Goal: Check status: Check status

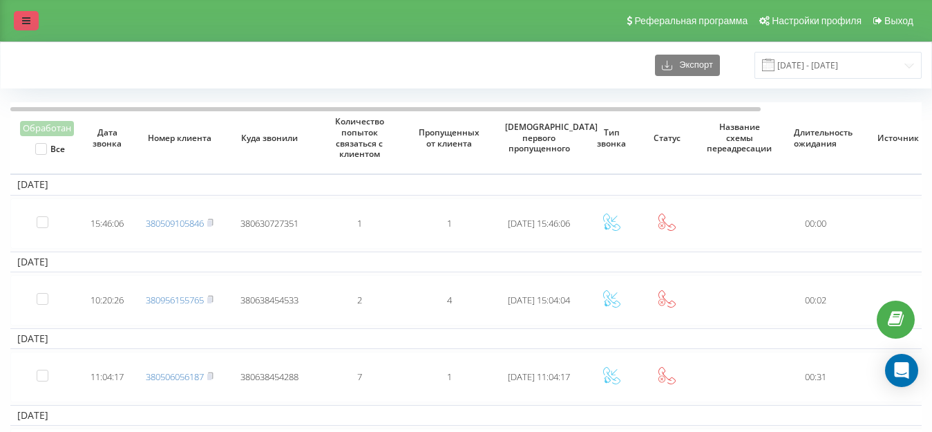
click at [17, 19] on link at bounding box center [26, 20] width 25 height 19
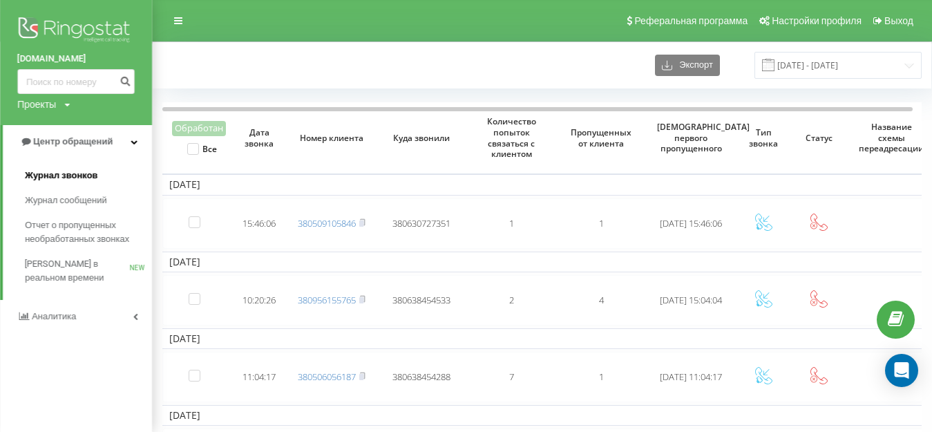
click at [68, 184] on link "Журнал звонков" at bounding box center [88, 175] width 127 height 25
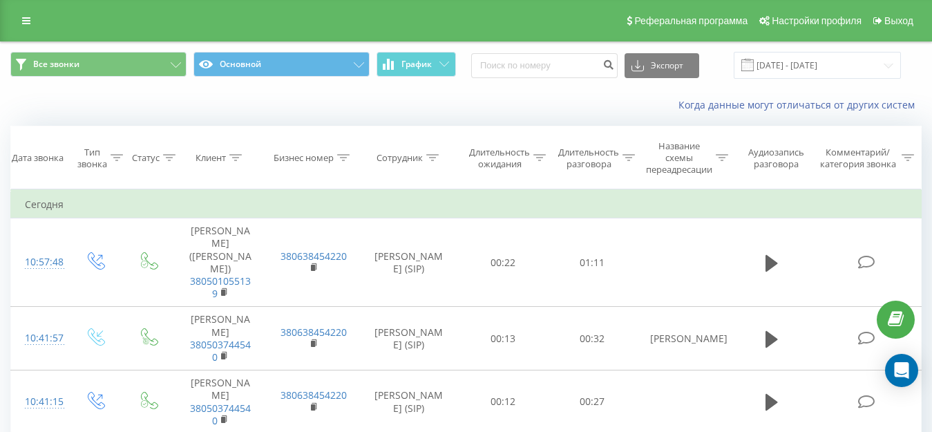
click at [385, 111] on div "Когда данные могут отличаться от других систем" at bounding box center [640, 105] width 582 height 14
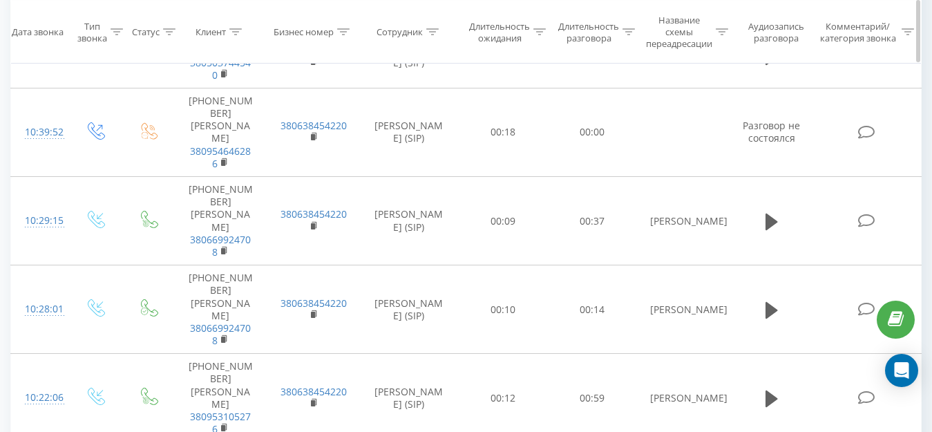
scroll to position [69, 0]
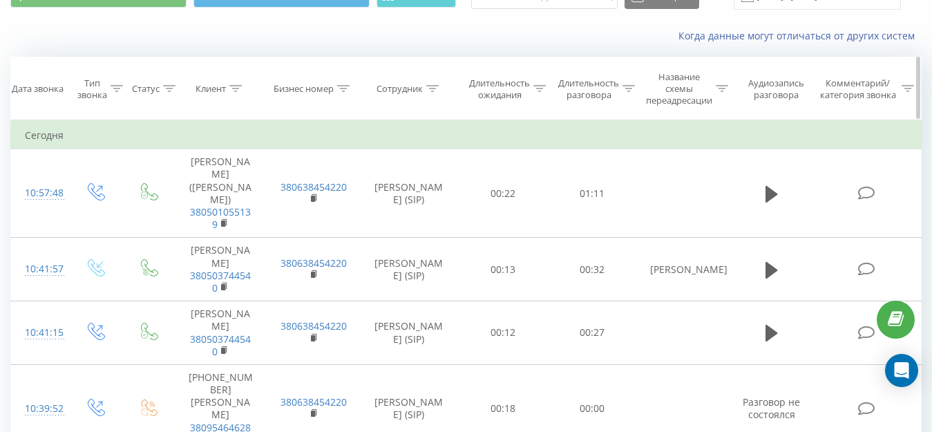
click at [629, 90] on icon at bounding box center [628, 88] width 12 height 7
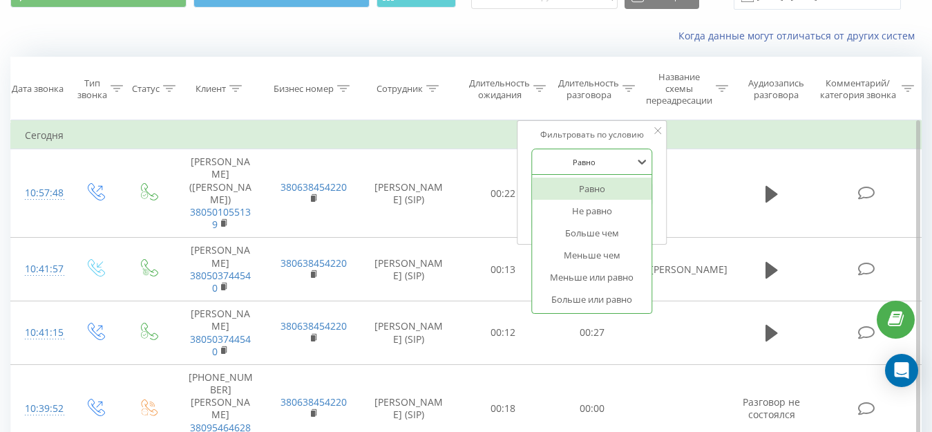
click at [599, 169] on div "Равно" at bounding box center [584, 161] width 101 height 21
click at [596, 303] on div "Больше или равно" at bounding box center [592, 299] width 120 height 22
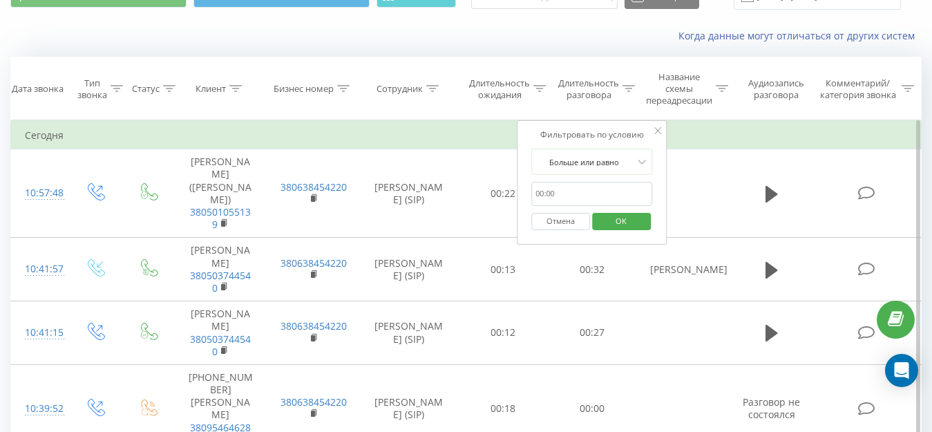
click at [552, 191] on input "text" at bounding box center [592, 194] width 122 height 24
type input "30"
click at [616, 221] on span "OK" at bounding box center [621, 220] width 39 height 21
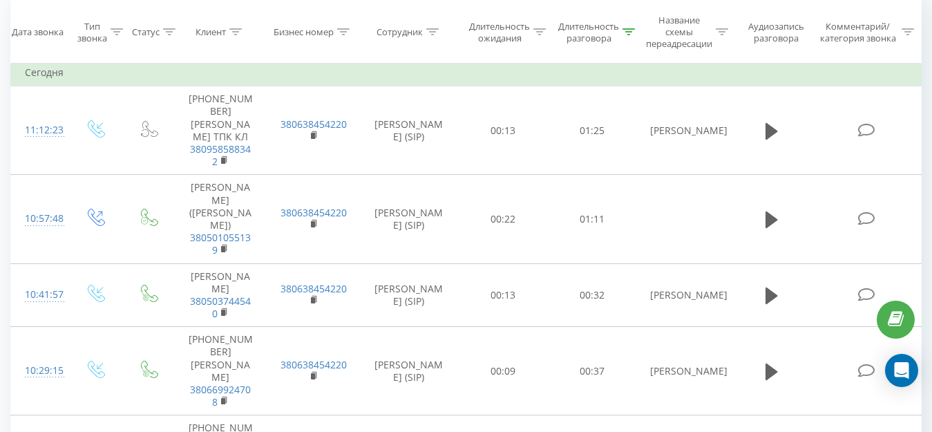
scroll to position [93, 0]
